Goal: Check status: Check status

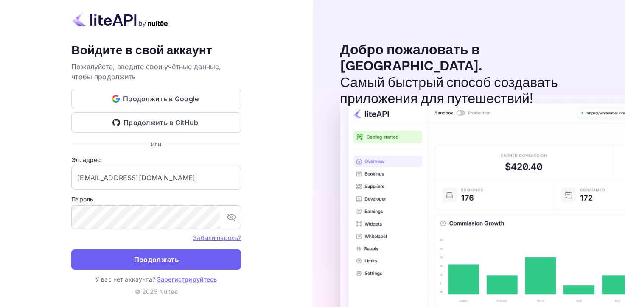
click at [163, 254] on ya-tr-span "Продолжать" at bounding box center [156, 259] width 45 height 11
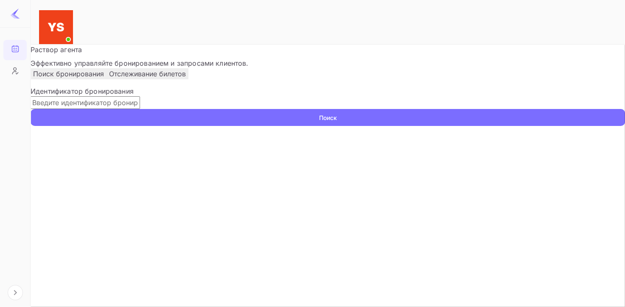
paste input "9559986"
type input "9559986"
click at [337, 122] on ya-tr-span "Поиск" at bounding box center [328, 117] width 18 height 9
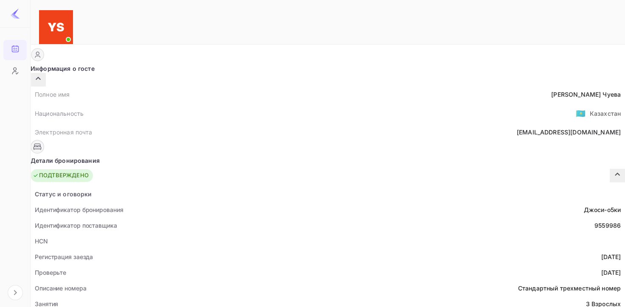
scroll to position [42, 0]
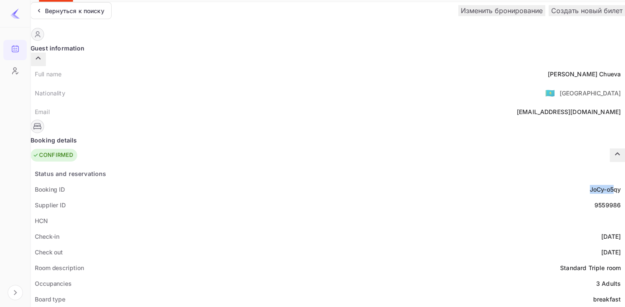
drag, startPoint x: 282, startPoint y: 167, endPoint x: 277, endPoint y: 181, distance: 15.2
click at [307, 182] on div "Booking ID JoCy-o5qy" at bounding box center [328, 190] width 595 height 16
click at [263, 197] on div "Supplier ID 9559986" at bounding box center [328, 205] width 595 height 16
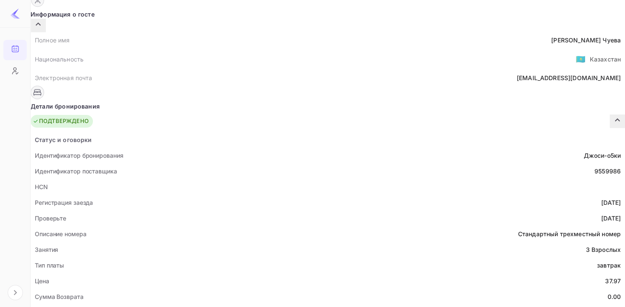
scroll to position [85, 0]
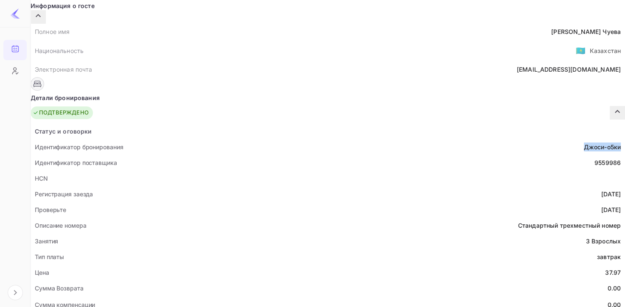
drag, startPoint x: 277, startPoint y: 124, endPoint x: 316, endPoint y: 127, distance: 39.1
click at [316, 139] on div "Идентификатор бронирования Джоси-о5ки" at bounding box center [328, 147] width 595 height 16
copy ya-tr-span "Джоси-о5ки"
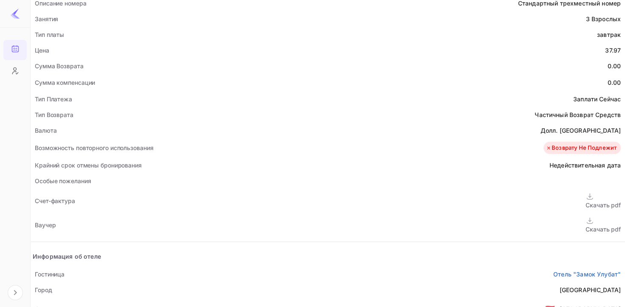
scroll to position [425, 0]
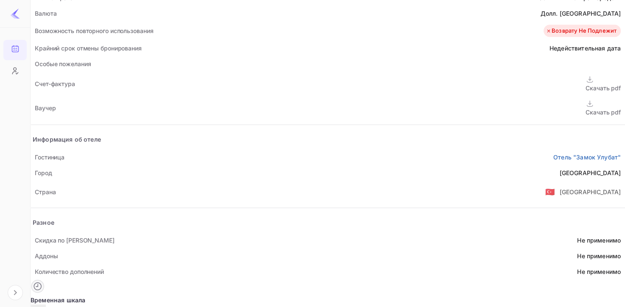
click at [586, 109] on ya-tr-span "Скачать pdf" at bounding box center [603, 112] width 35 height 7
